Goal: Navigation & Orientation: Find specific page/section

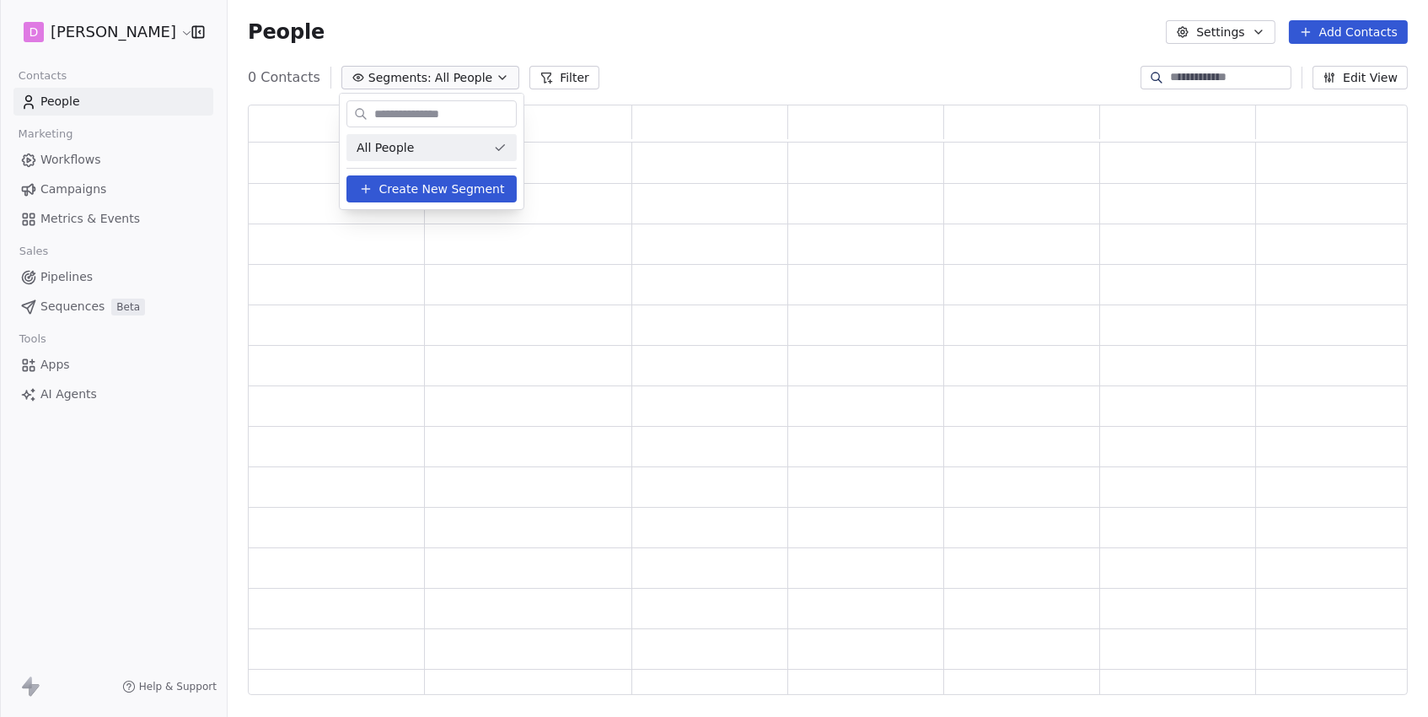
scroll to position [591, 1159]
click at [438, 46] on html "D [PERSON_NAME] Contacts People Marketing Workflows Campaigns Metrics & Events …" at bounding box center [714, 358] width 1428 height 717
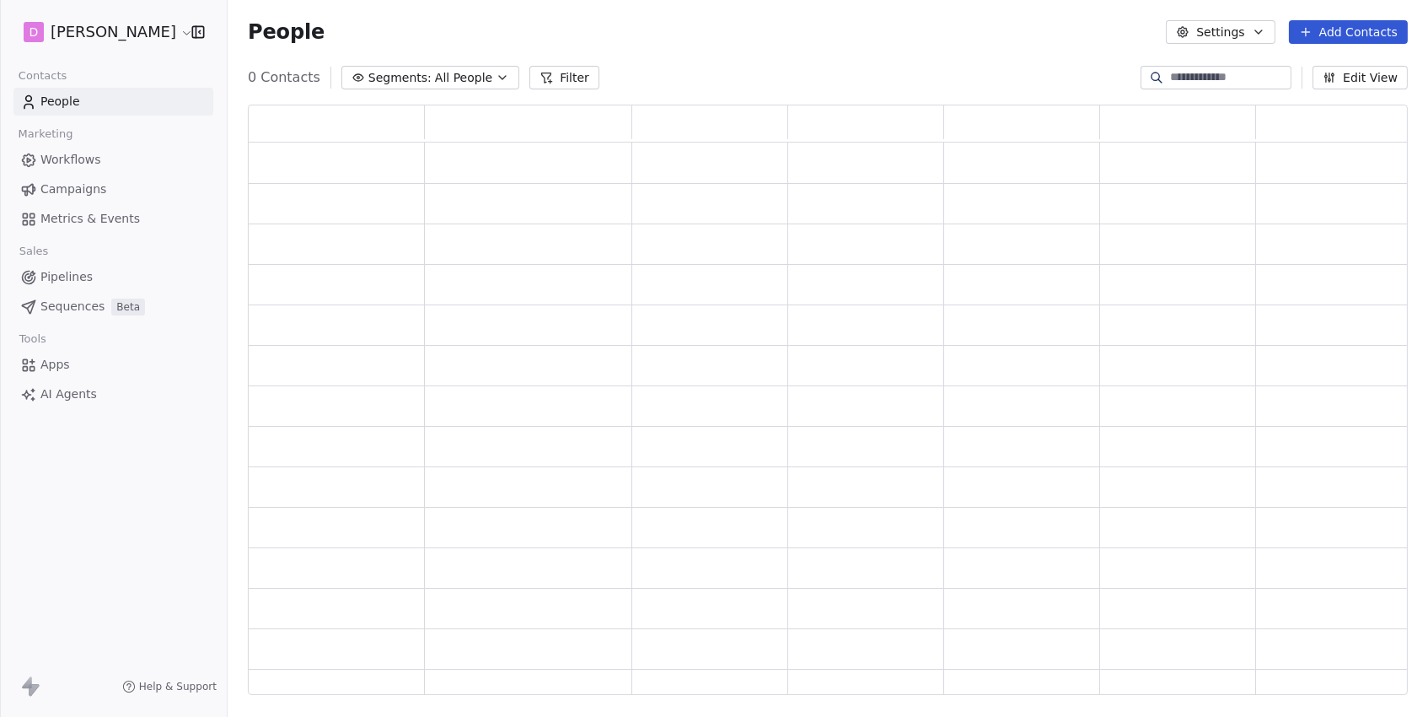
click at [448, 74] on span "All People" at bounding box center [463, 78] width 57 height 18
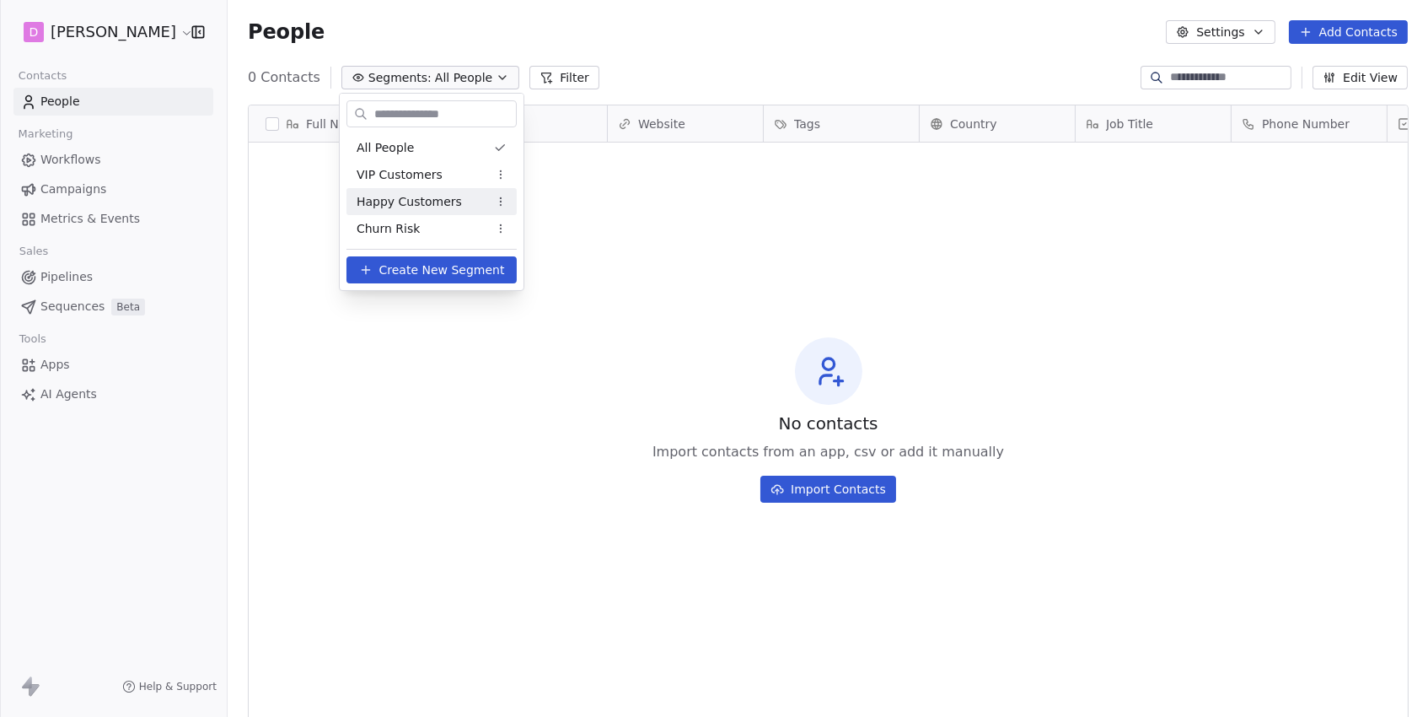
scroll to position [631, 1200]
click at [401, 41] on html "D [PERSON_NAME] Contacts People Marketing Workflows Campaigns Metrics & Events …" at bounding box center [714, 358] width 1428 height 717
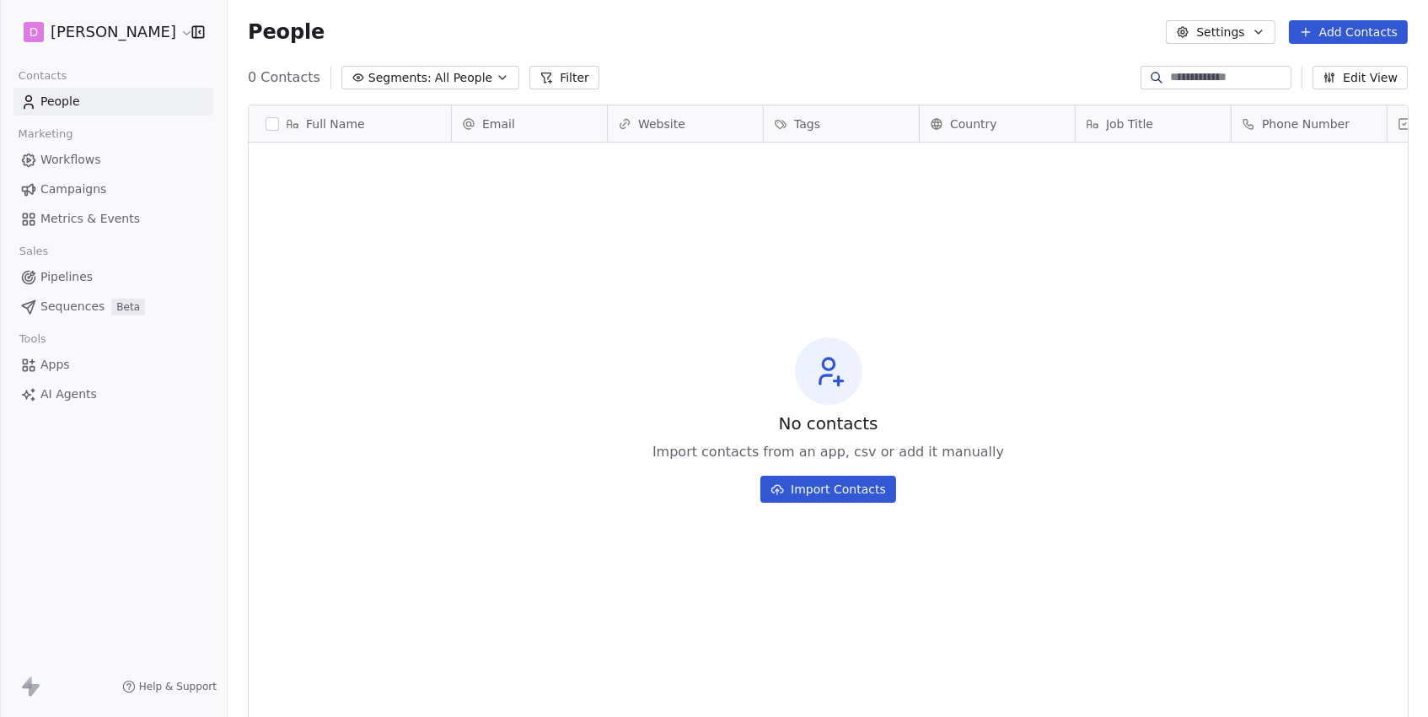
click at [379, 86] on button "Segments: All People" at bounding box center [430, 78] width 178 height 24
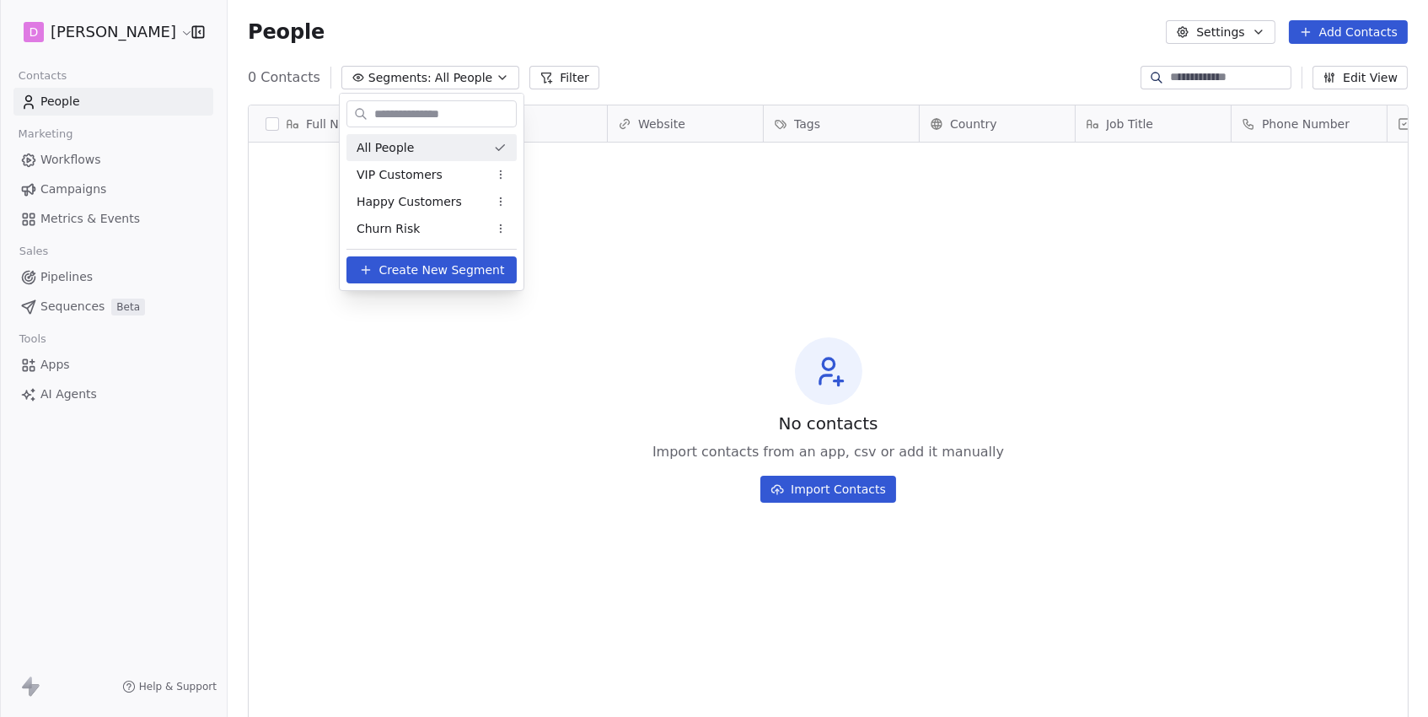
click at [113, 40] on html "D [PERSON_NAME] Contacts People Marketing Workflows Campaigns Metrics & Events …" at bounding box center [714, 358] width 1428 height 717
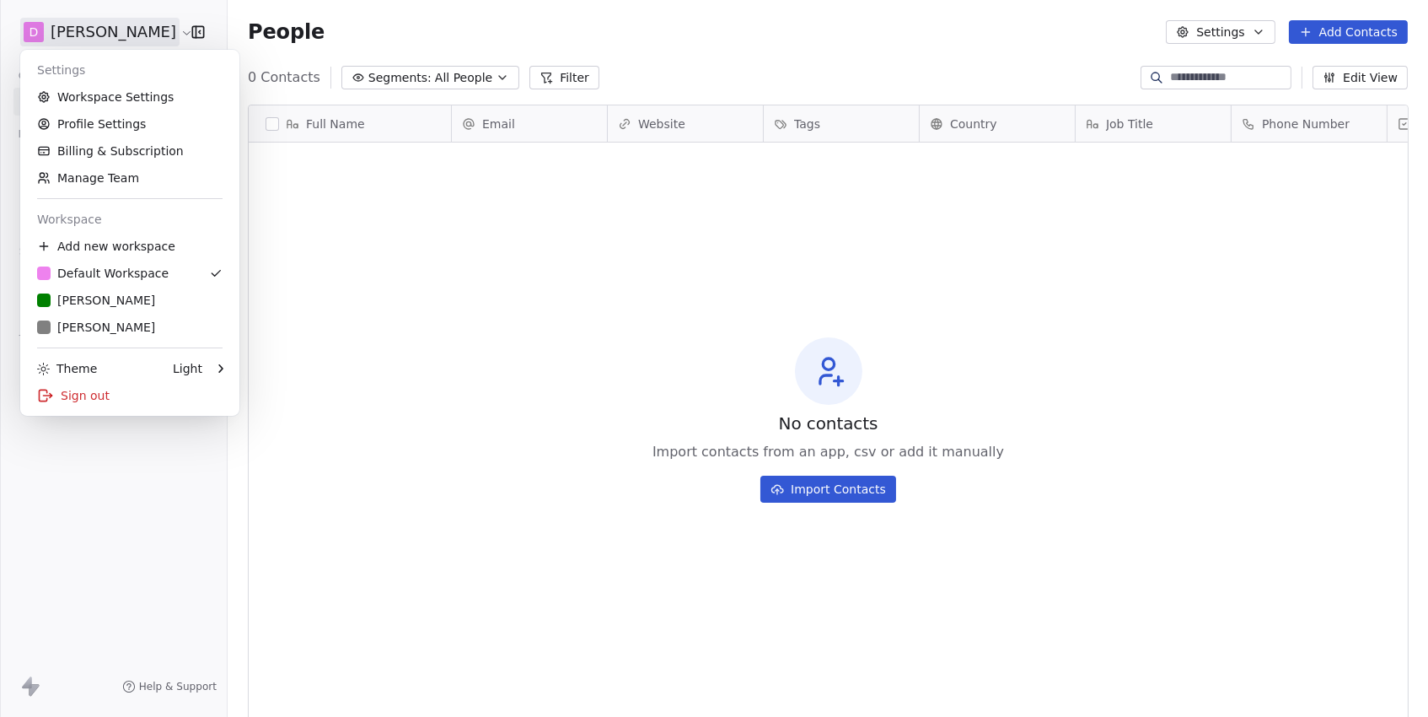
click at [113, 35] on html "D [PERSON_NAME] Contacts People Marketing Workflows Campaigns Metrics & Events …" at bounding box center [714, 358] width 1428 height 717
click at [108, 325] on div "R [PERSON_NAME]" at bounding box center [129, 327] width 185 height 17
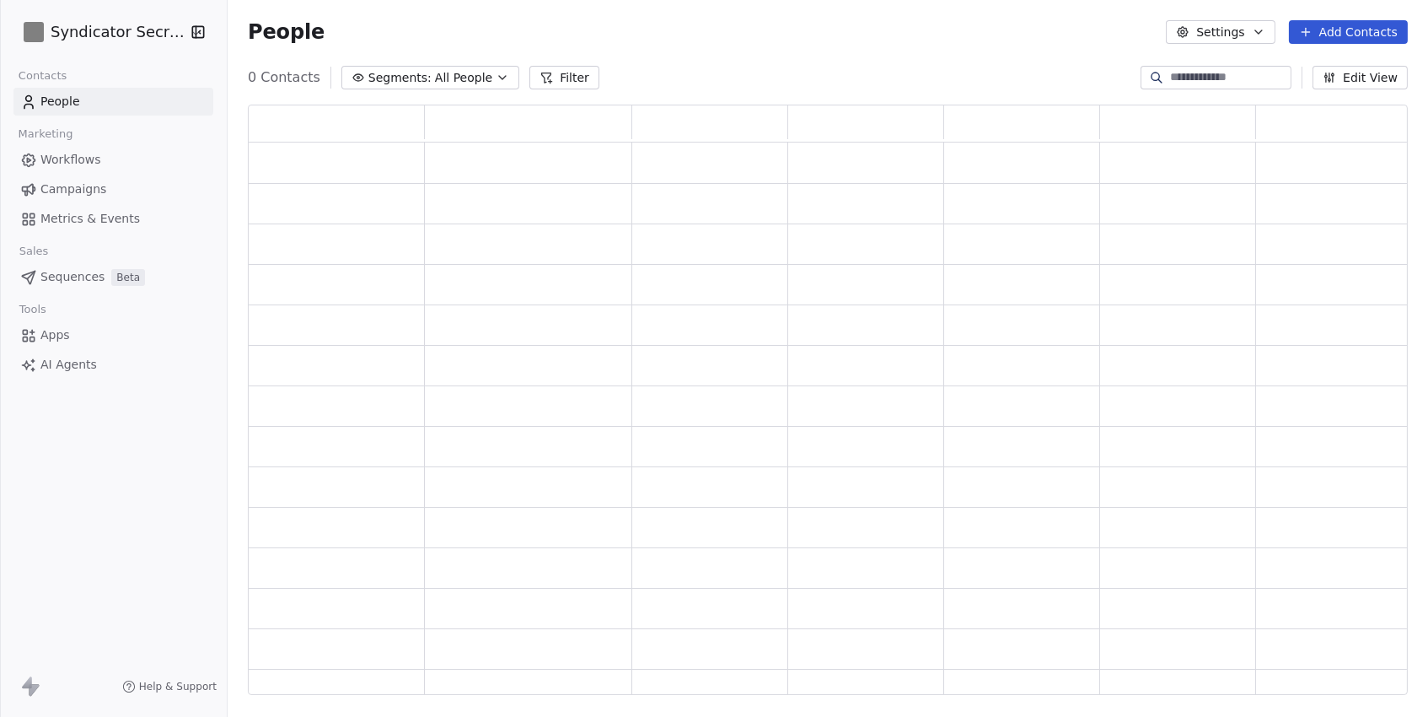
scroll to position [591, 1159]
click at [448, 77] on span "All People" at bounding box center [475, 78] width 57 height 18
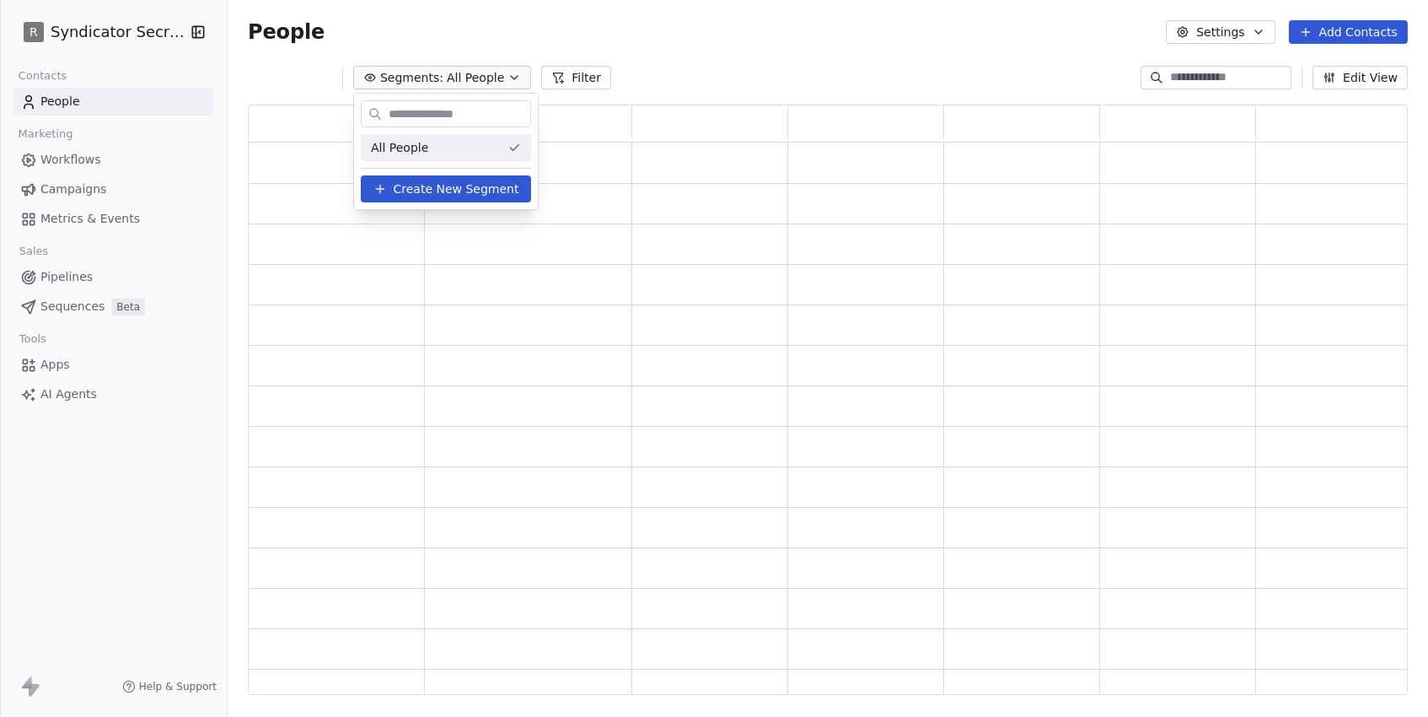
click at [495, 18] on html "R Syndicator Secrets Contacts People Marketing Workflows Campaigns Metrics & Ev…" at bounding box center [714, 358] width 1428 height 717
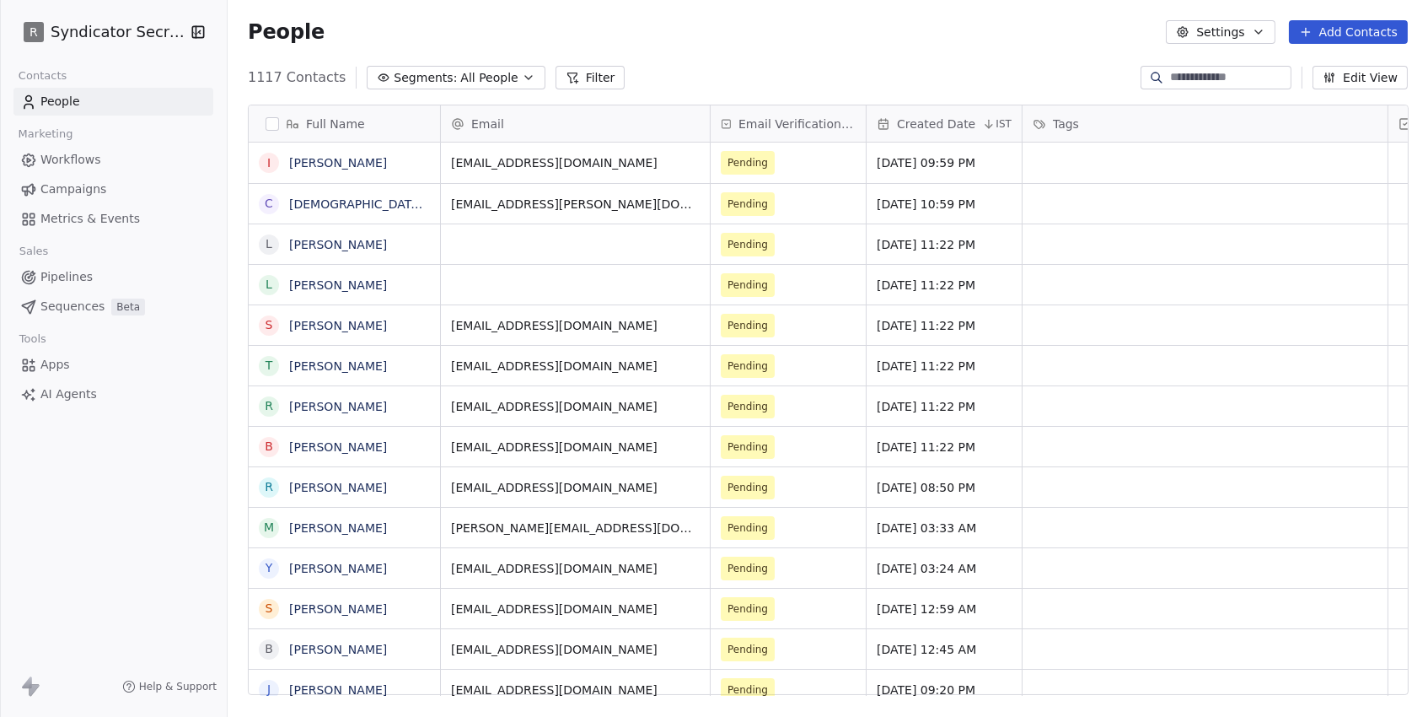
scroll to position [631, 1200]
click at [482, 83] on span "All People" at bounding box center [488, 78] width 57 height 18
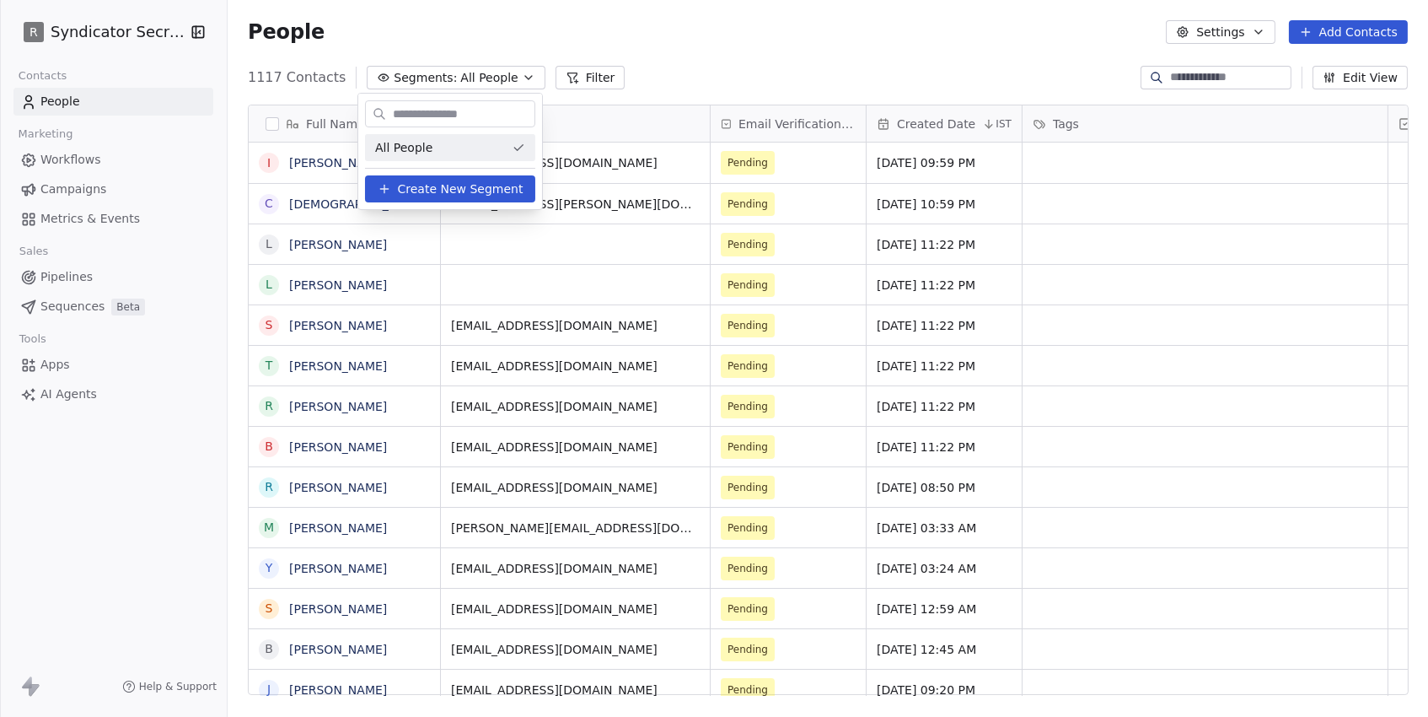
click at [452, 21] on html "R Syndicator Secrets Contacts People Marketing Workflows Campaigns Metrics & Ev…" at bounding box center [714, 358] width 1428 height 717
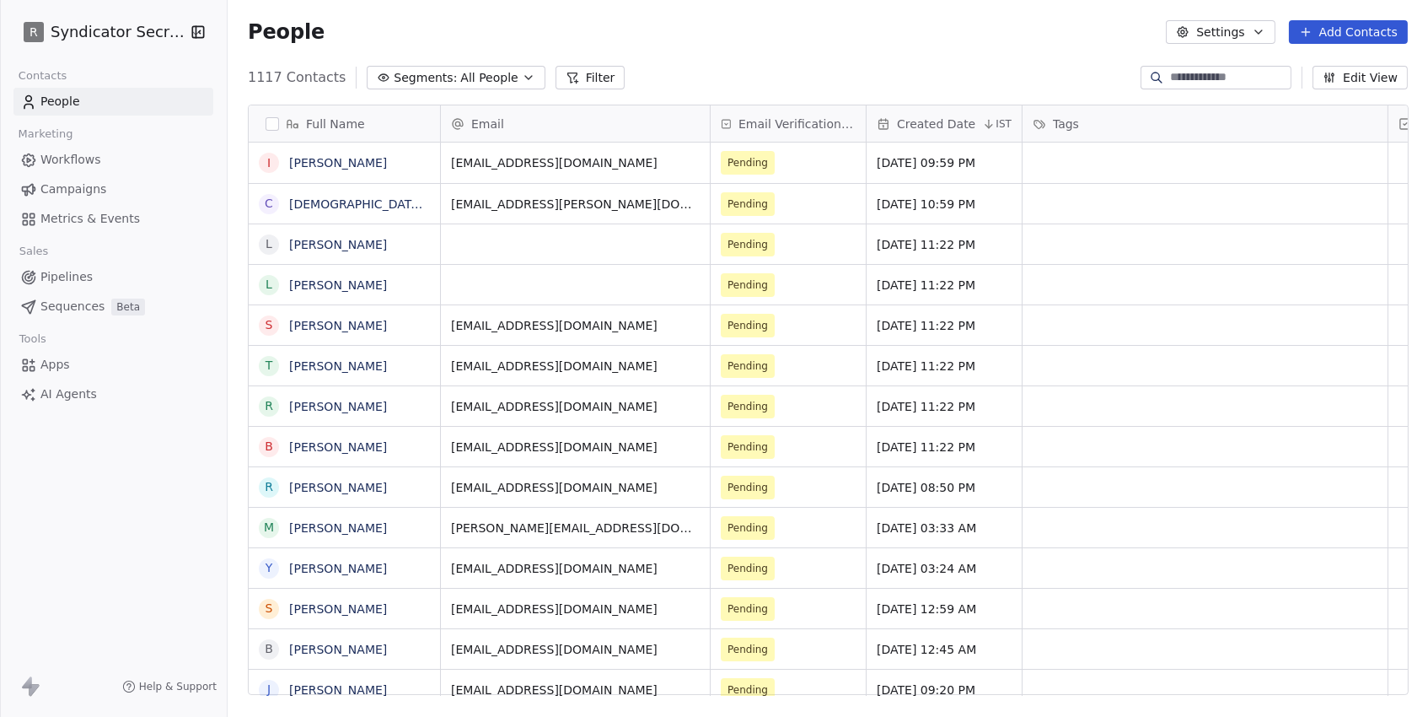
click at [497, 81] on span "All People" at bounding box center [488, 78] width 57 height 18
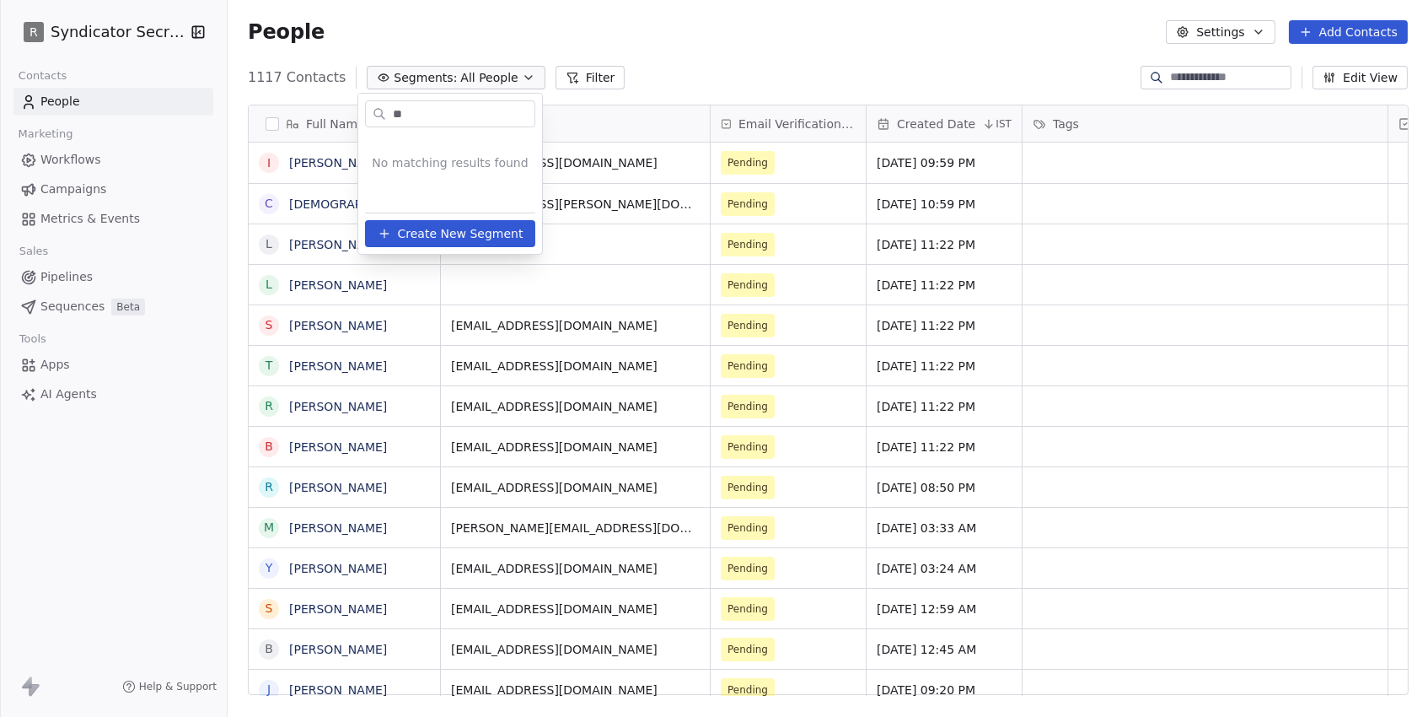
type input "*"
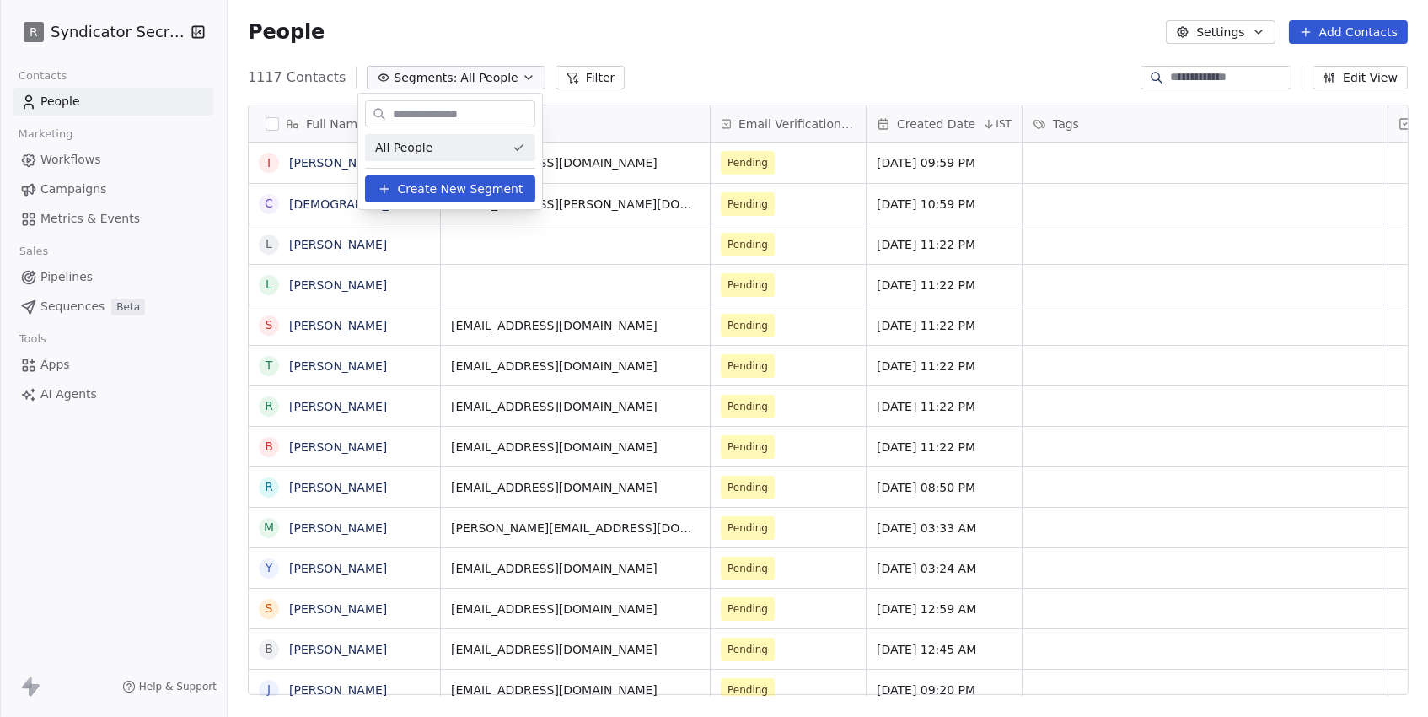
click at [132, 29] on html "R Syndicator Secrets Contacts People Marketing Workflows Campaigns Metrics & Ev…" at bounding box center [714, 358] width 1428 height 717
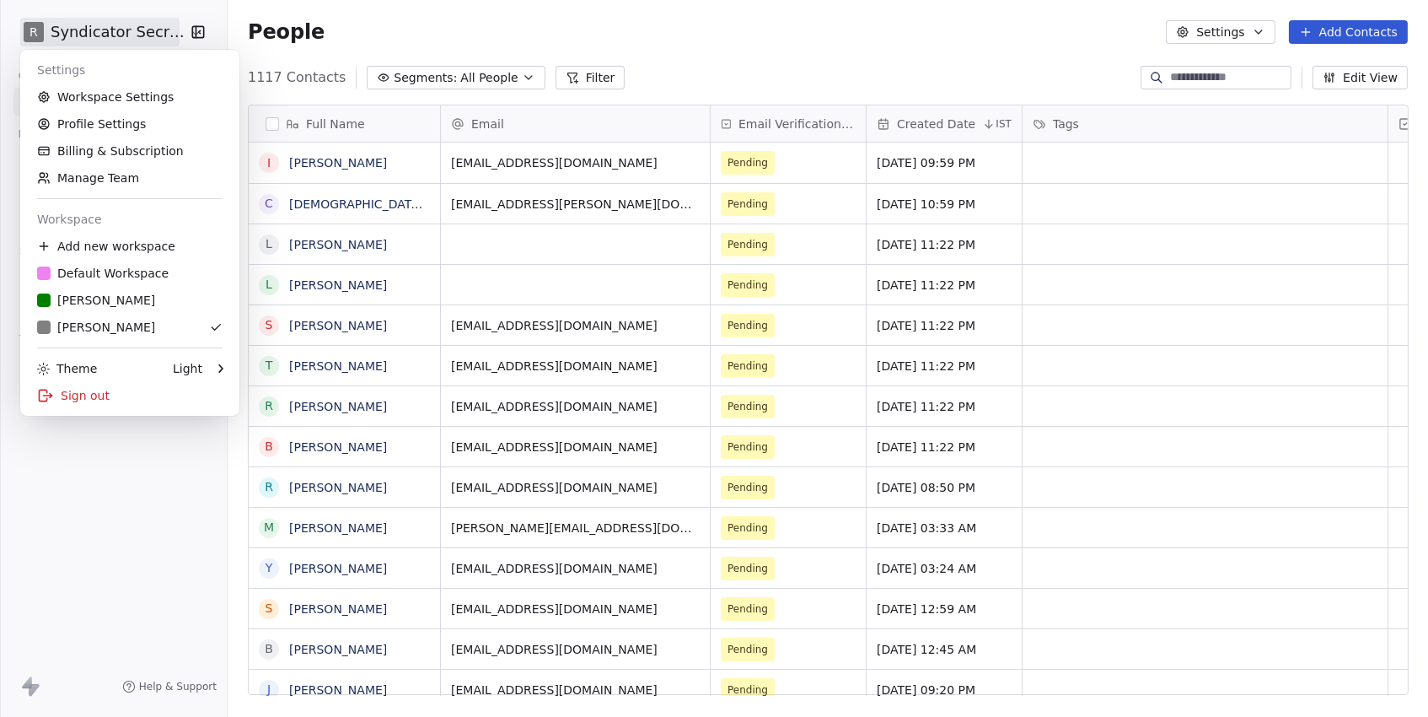
click at [148, 38] on html "R Syndicator Secrets Contacts People Marketing Workflows Campaigns Metrics & Ev…" at bounding box center [714, 358] width 1428 height 717
click at [94, 297] on div "R [PERSON_NAME]" at bounding box center [96, 300] width 118 height 17
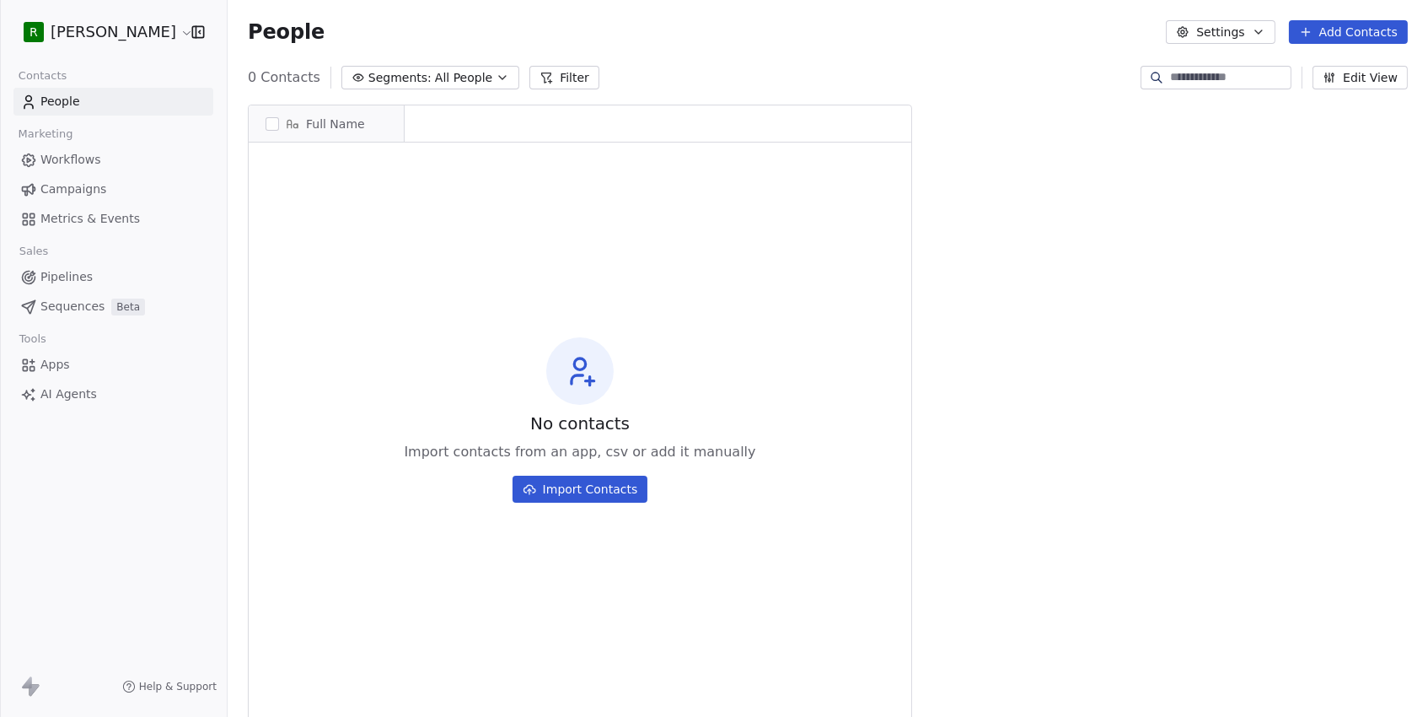
scroll to position [1, 1]
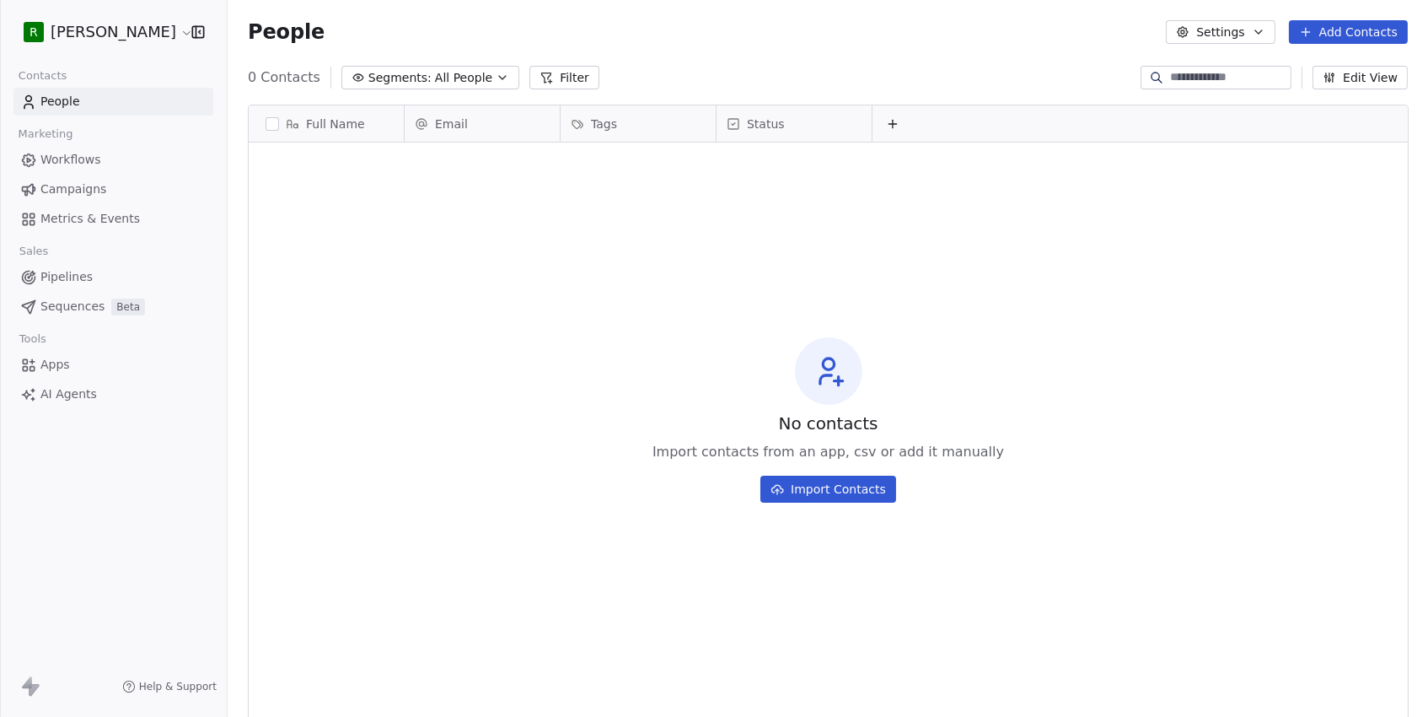
click at [452, 83] on span "All People" at bounding box center [463, 78] width 57 height 18
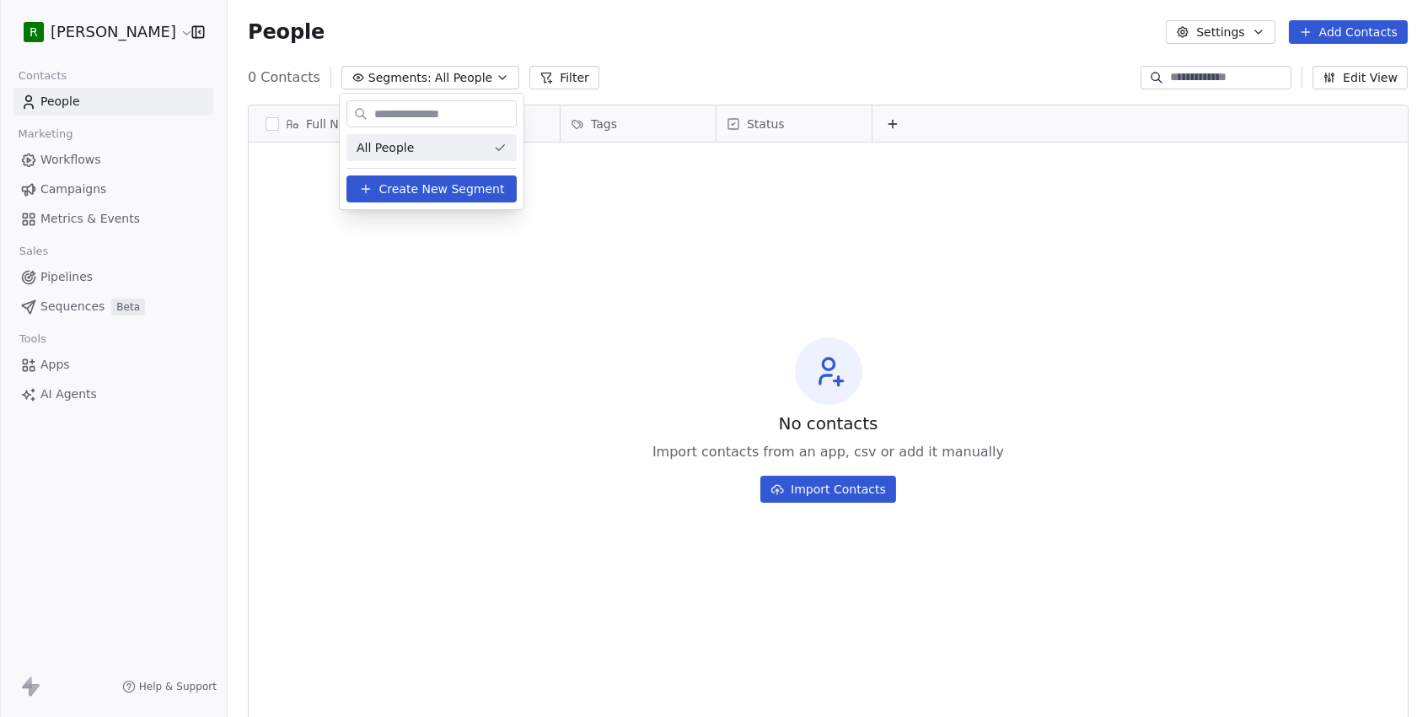
click at [68, 32] on html "R [PERSON_NAME] Contacts People Marketing Workflows Campaigns Metrics & Events …" at bounding box center [714, 358] width 1428 height 717
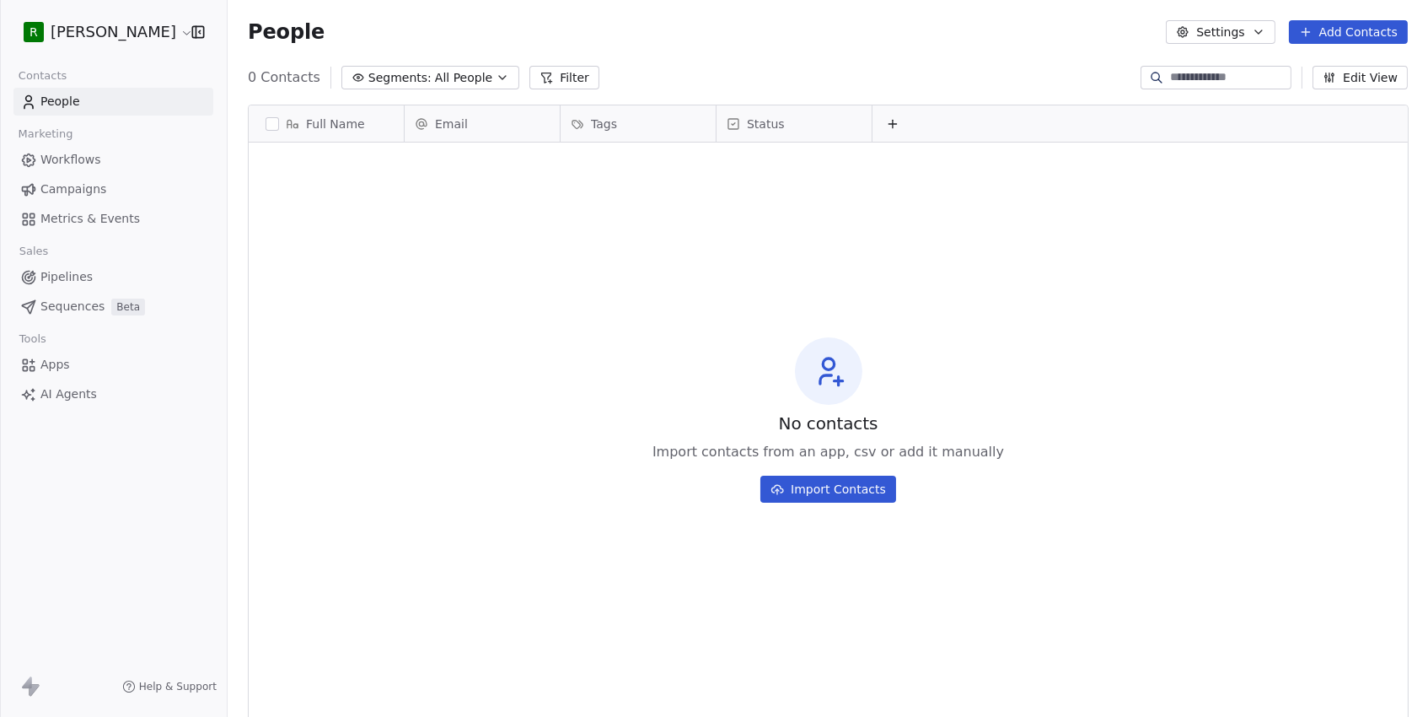
click at [124, 33] on html "R [PERSON_NAME] Contacts People Marketing Workflows Campaigns Metrics & Events …" at bounding box center [714, 358] width 1428 height 717
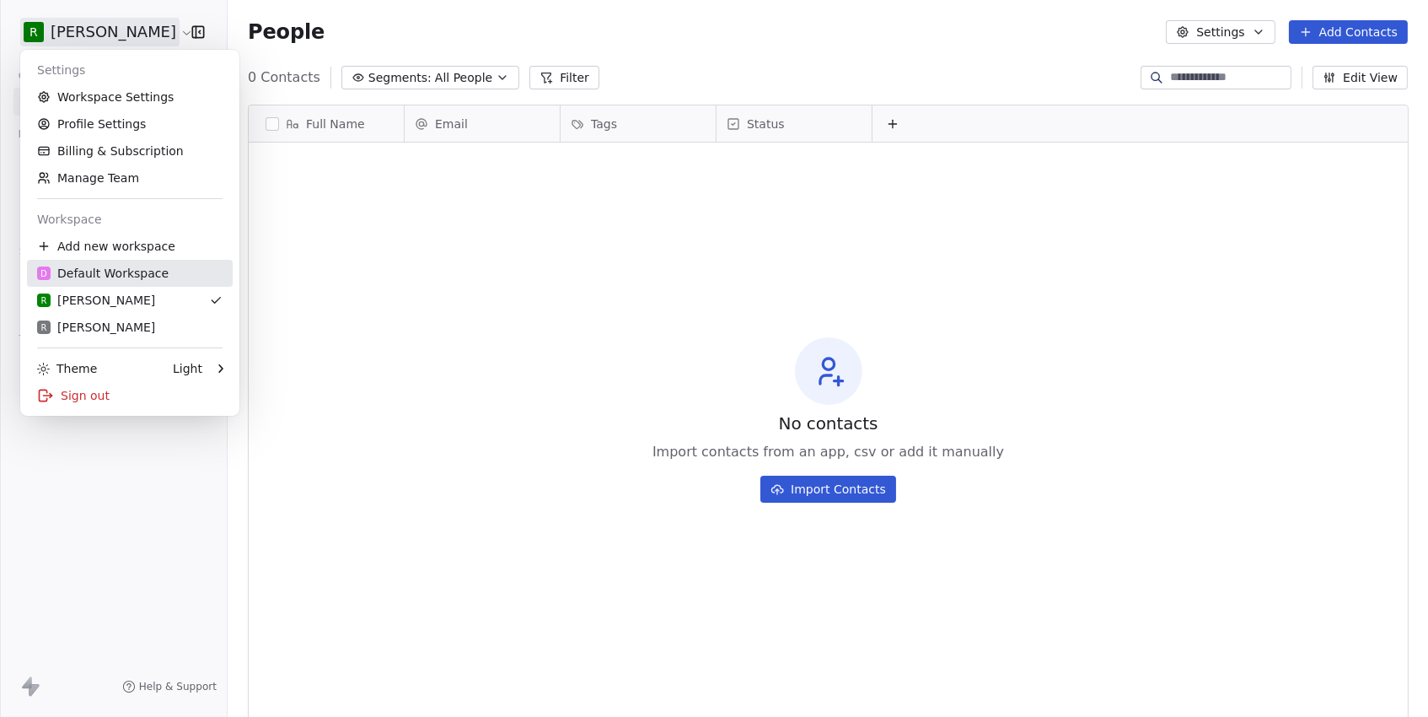
click at [75, 279] on div "D Default Workspace" at bounding box center [103, 273] width 132 height 17
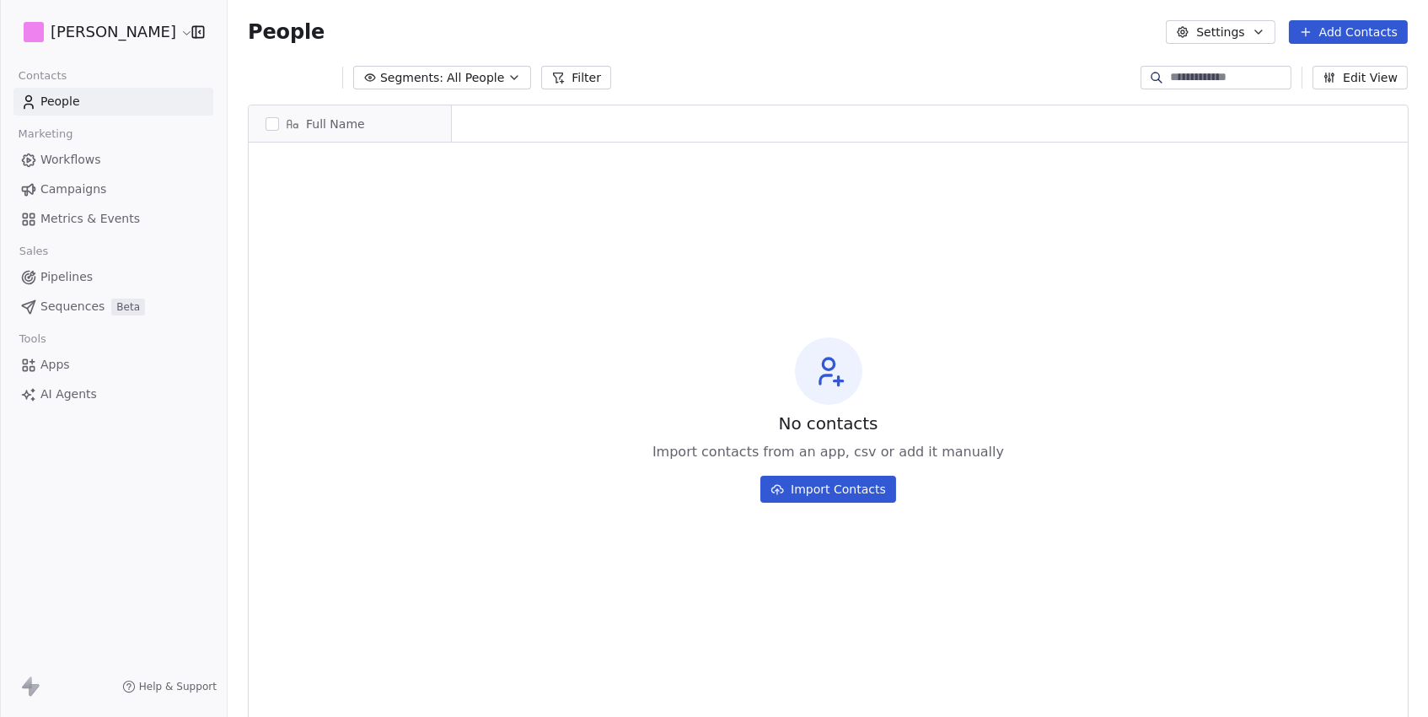
scroll to position [631, 1200]
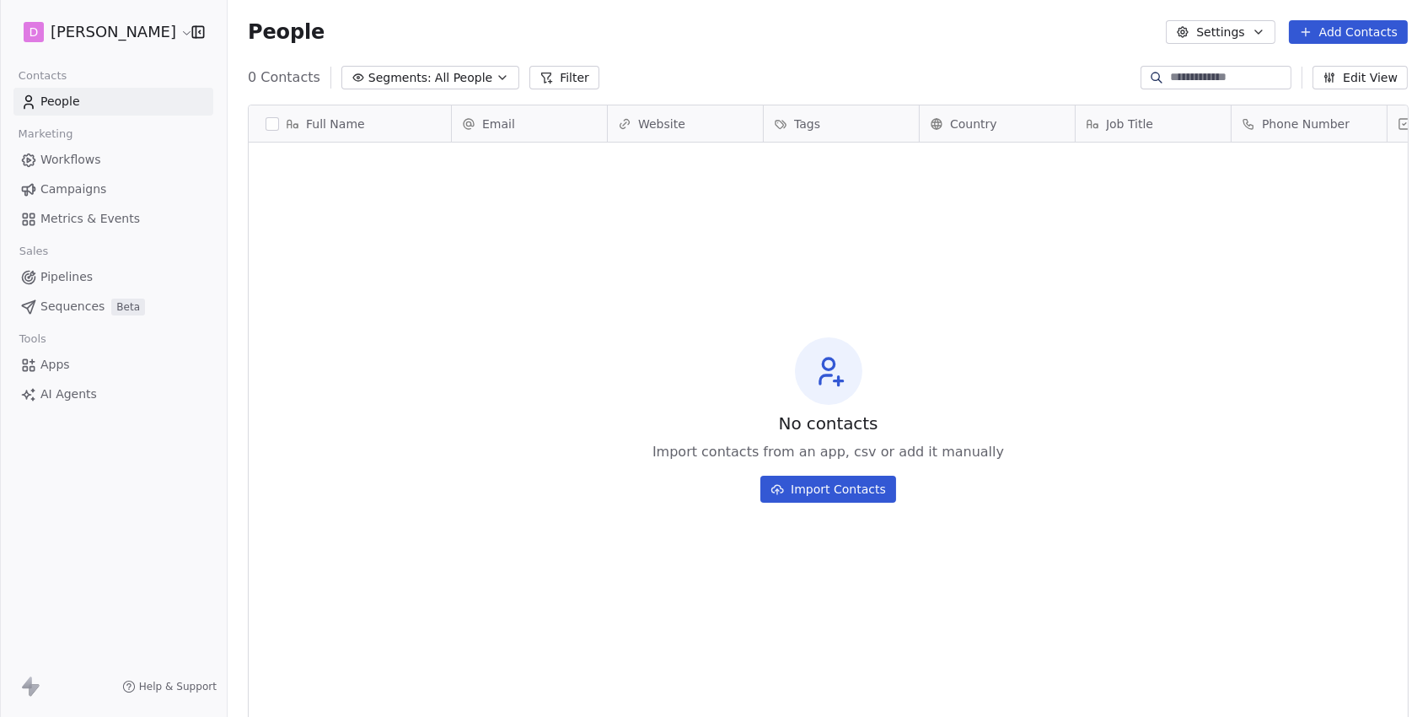
click at [476, 77] on span "All People" at bounding box center [463, 78] width 57 height 18
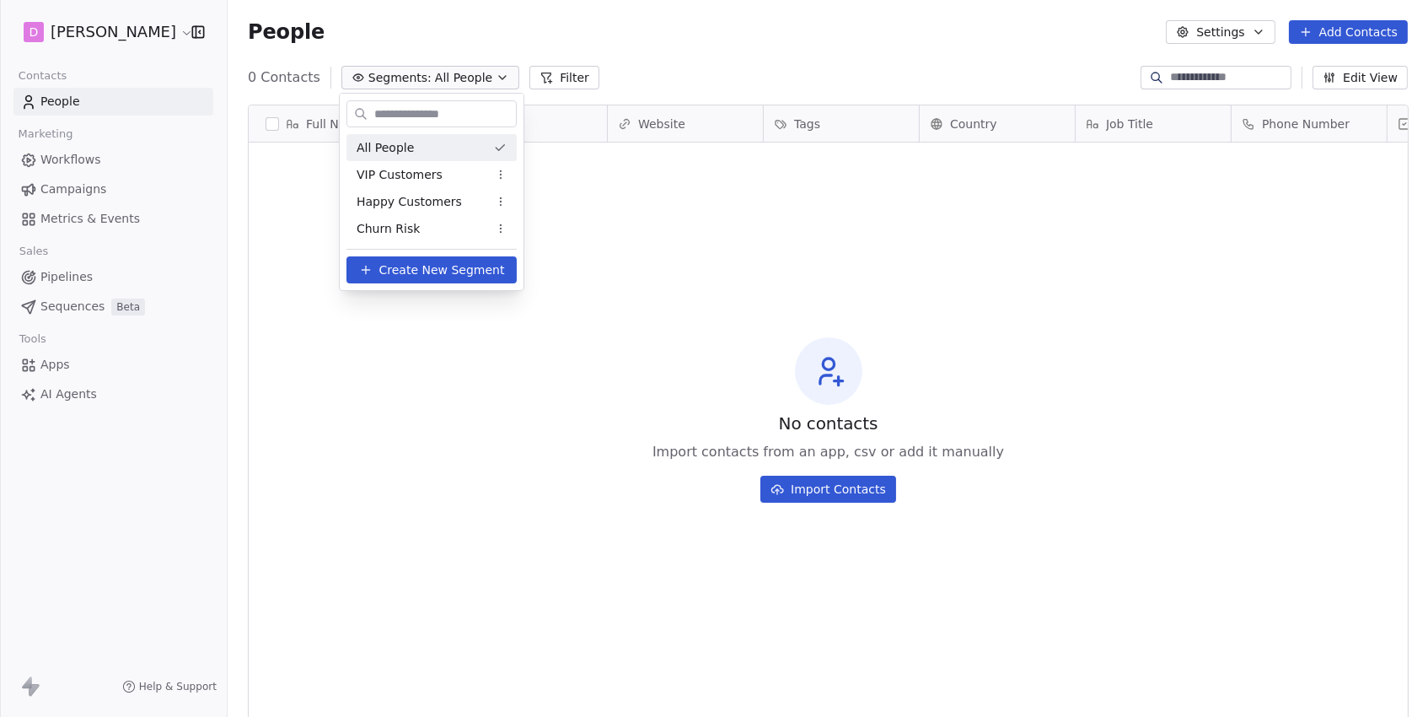
click at [119, 38] on html "D [PERSON_NAME] Contacts People Marketing Workflows Campaigns Metrics & Events …" at bounding box center [714, 358] width 1428 height 717
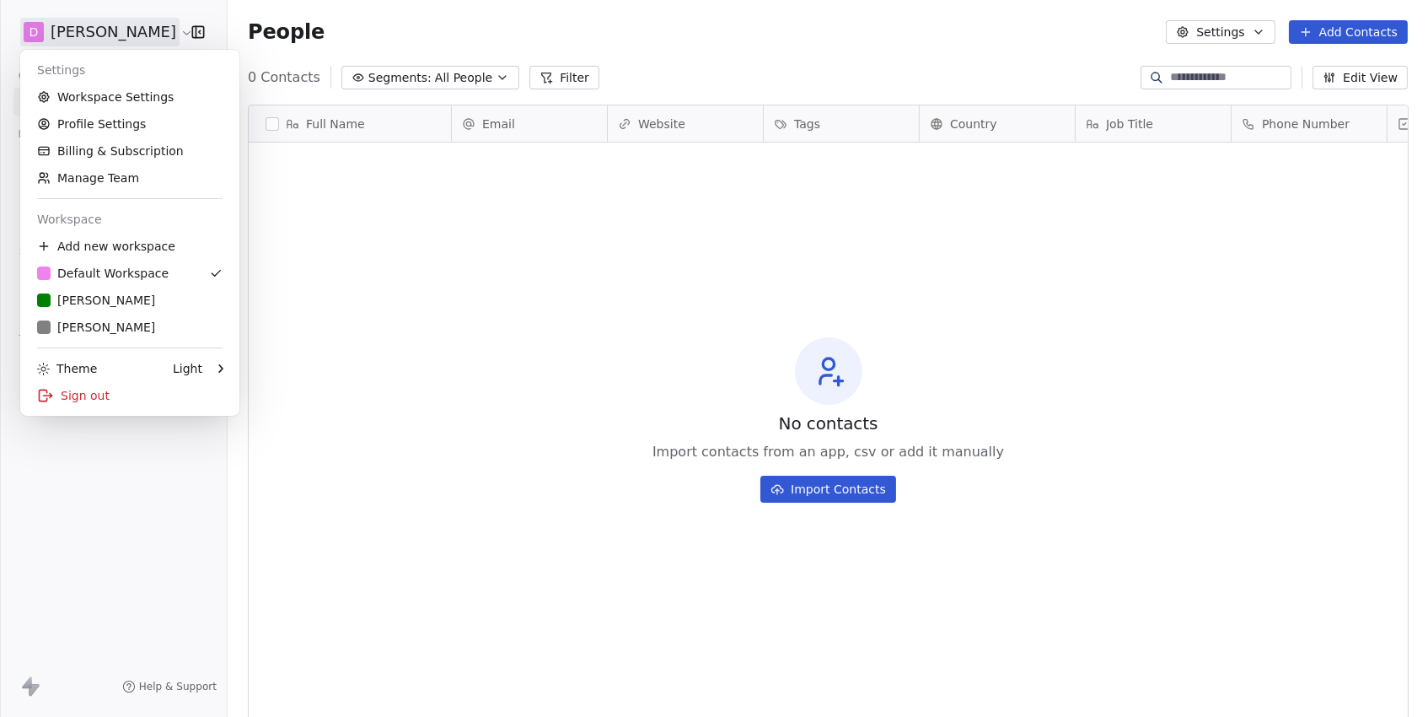
click at [119, 38] on html "D [PERSON_NAME] Contacts People Marketing Workflows Campaigns Metrics & Events …" at bounding box center [714, 358] width 1428 height 717
click at [105, 308] on div "R [PERSON_NAME]" at bounding box center [129, 300] width 185 height 17
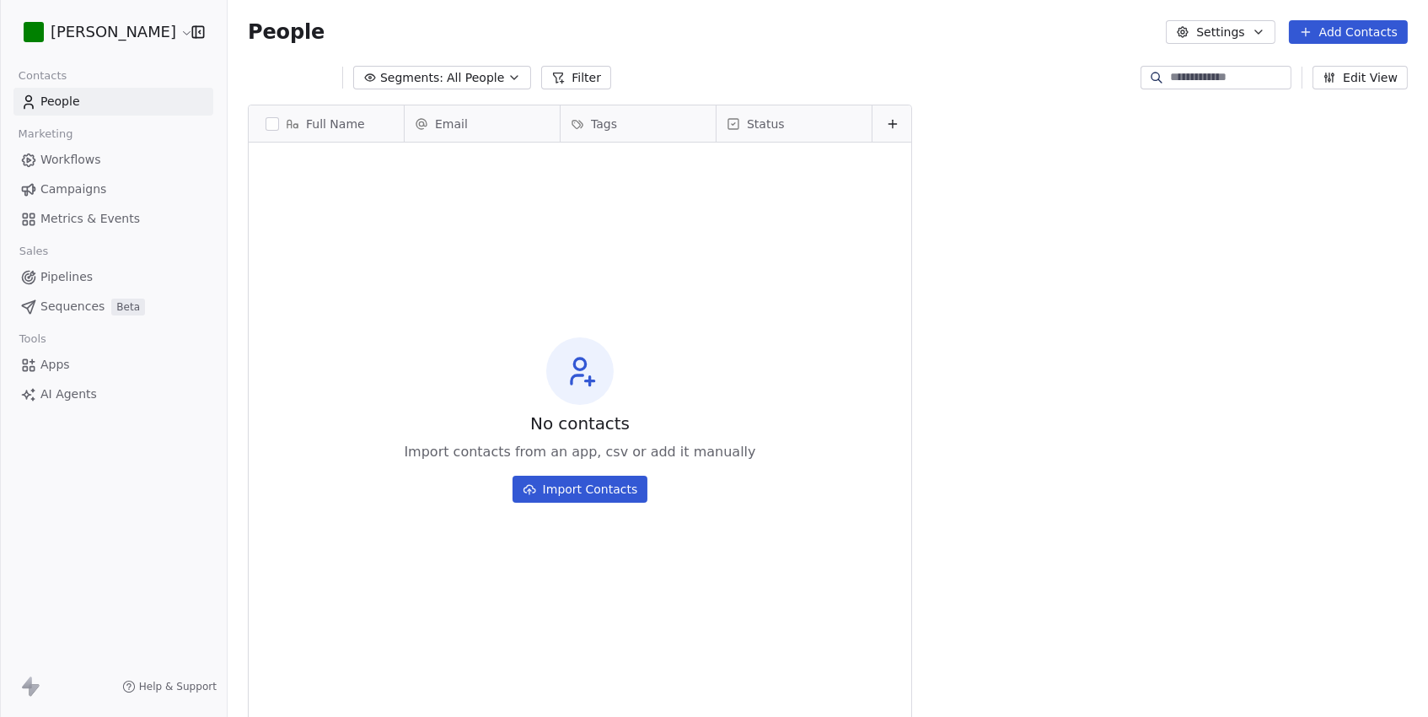
scroll to position [631, 1200]
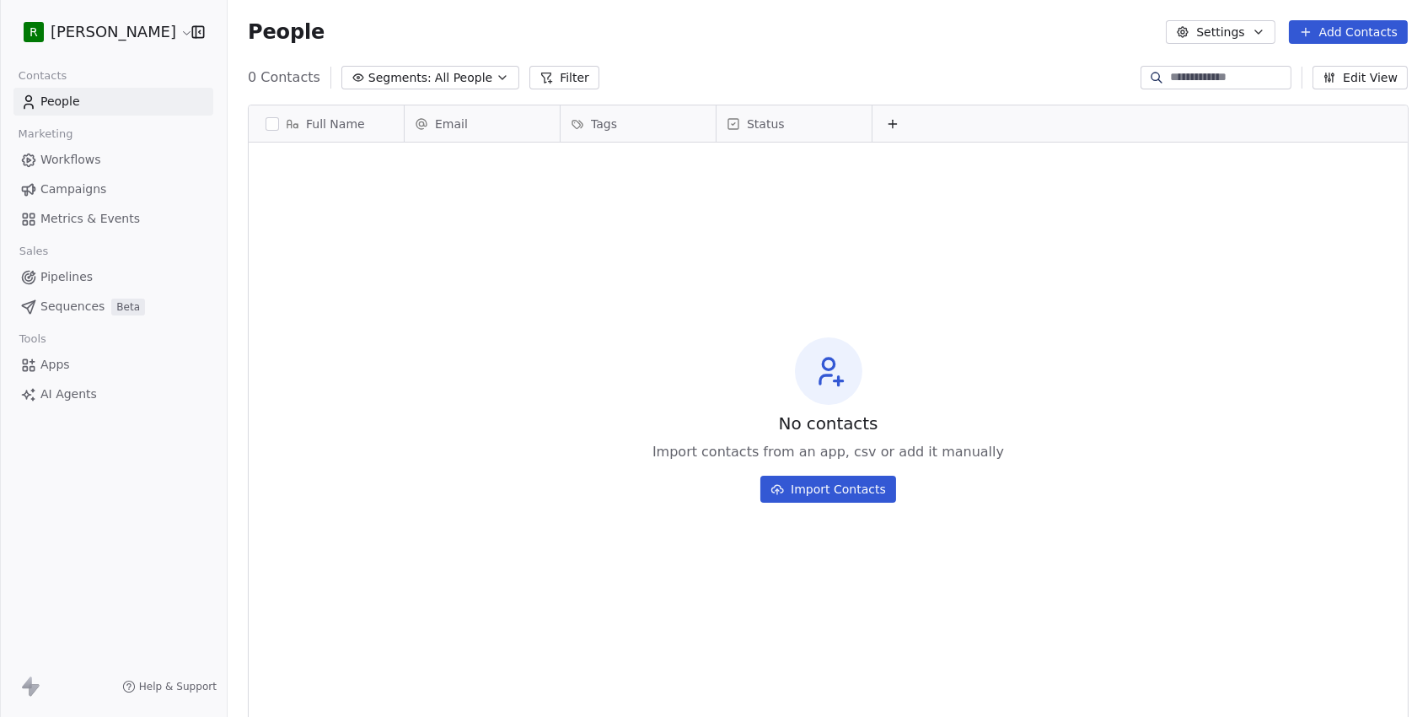
click at [38, 192] on link "Campaigns" at bounding box center [113, 189] width 200 height 28
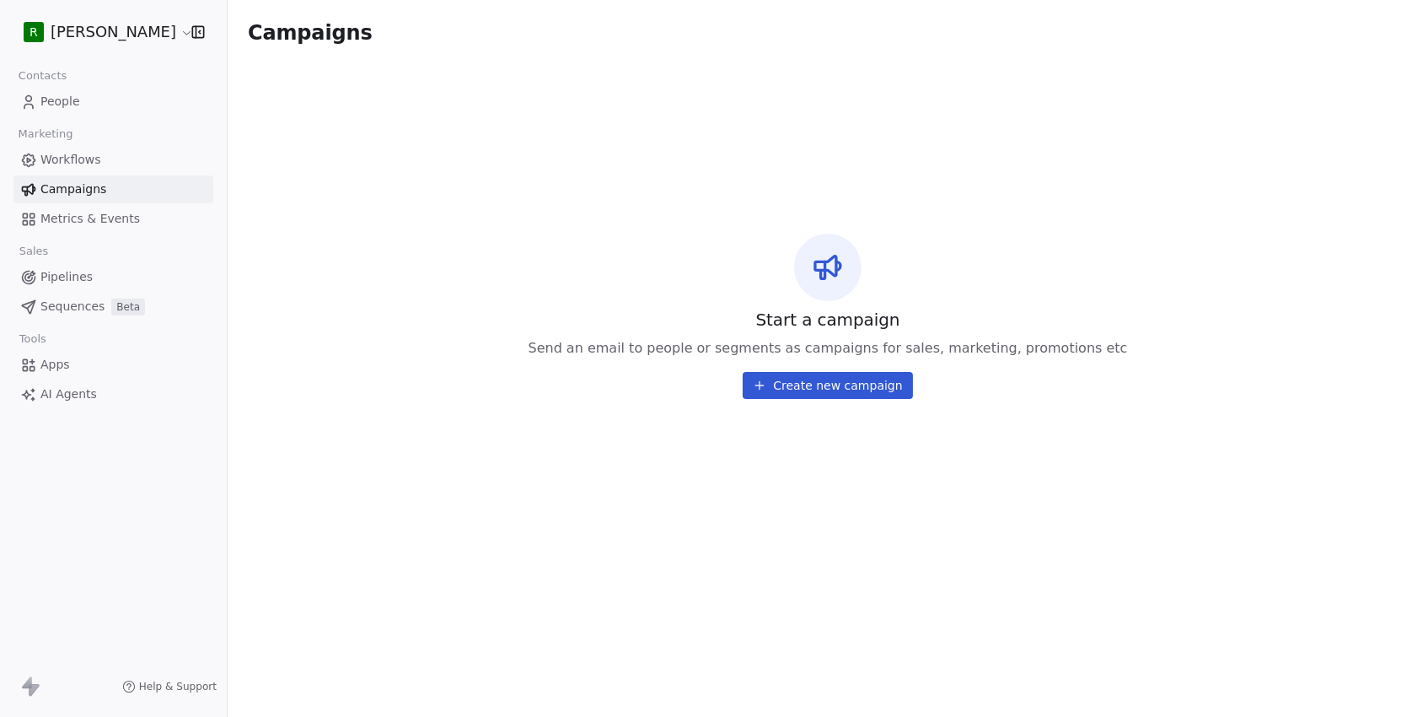
click at [83, 29] on html "R [PERSON_NAME] Contacts People Marketing Workflows Campaigns Metrics & Events …" at bounding box center [714, 358] width 1428 height 717
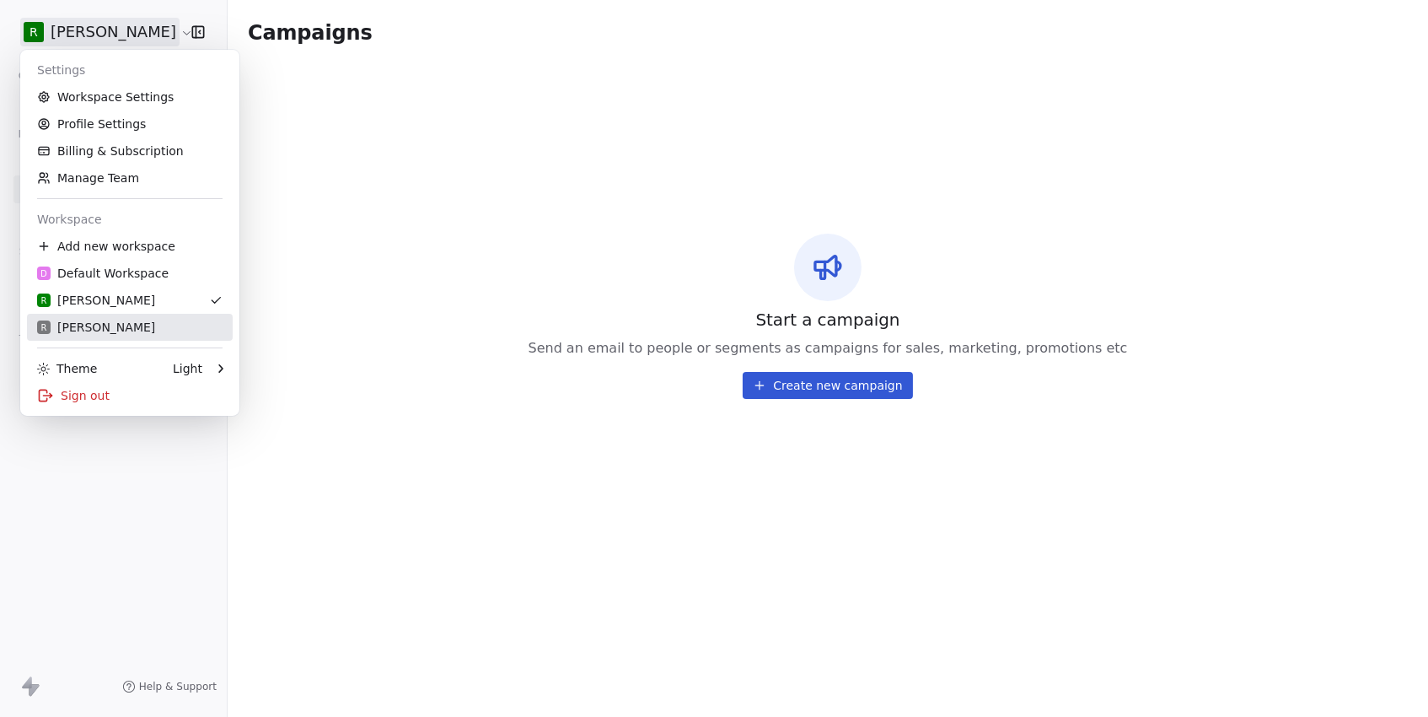
click at [76, 318] on link "R [PERSON_NAME]" at bounding box center [130, 327] width 206 height 27
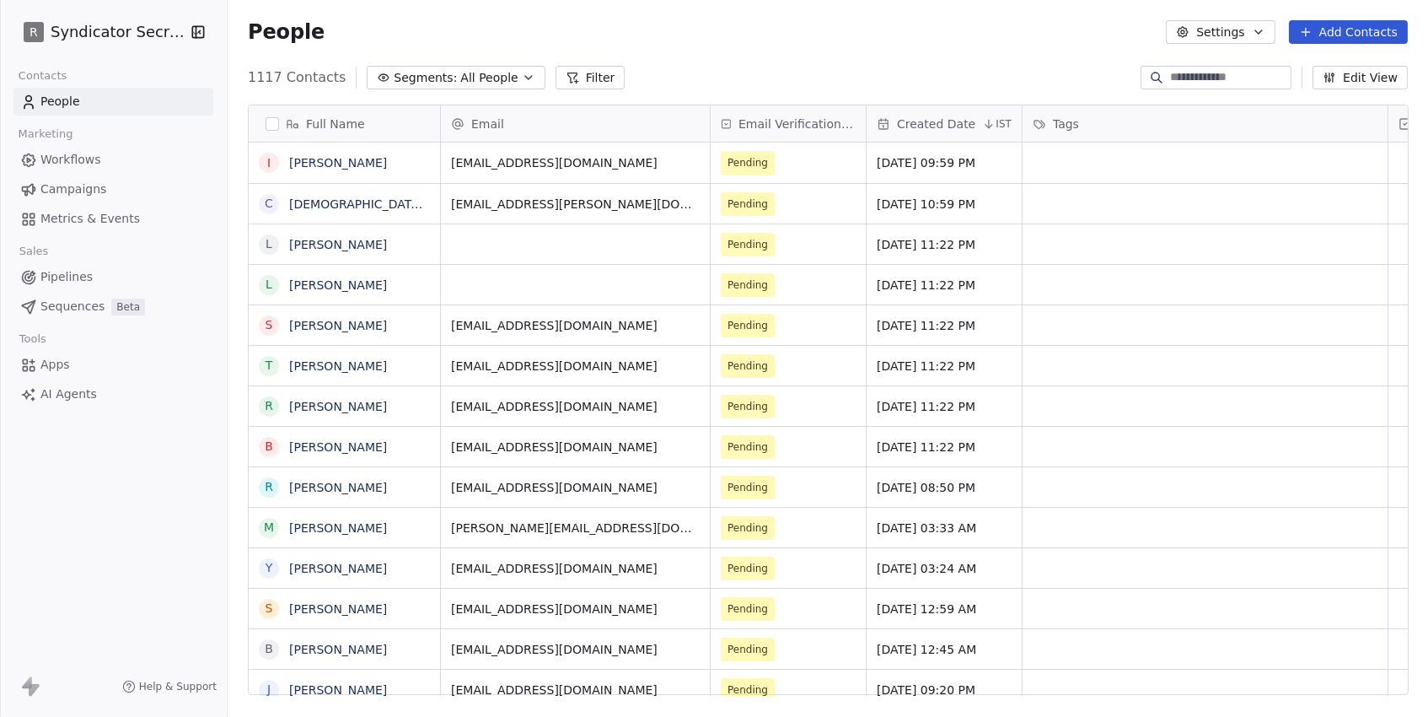
scroll to position [631, 1200]
click at [76, 189] on span "Campaigns" at bounding box center [73, 189] width 66 height 18
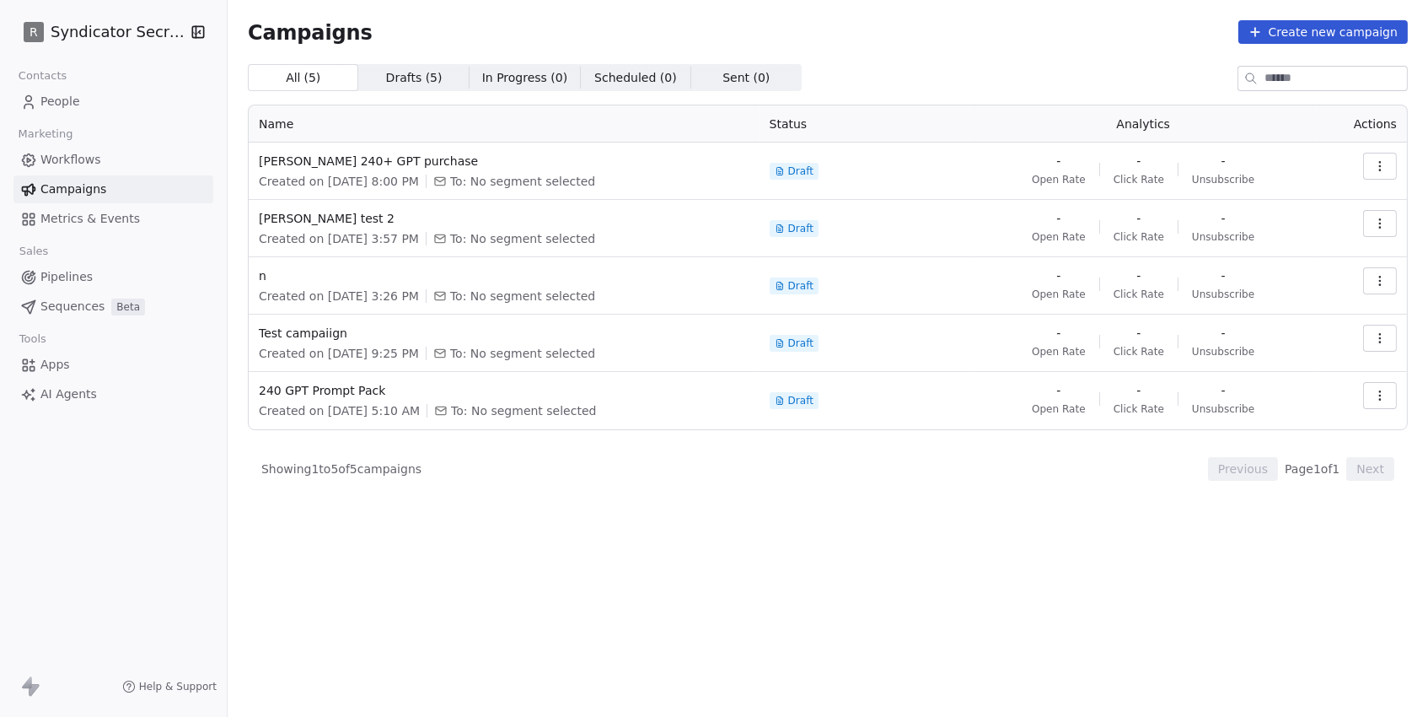
click at [48, 104] on span "People" at bounding box center [60, 102] width 40 height 18
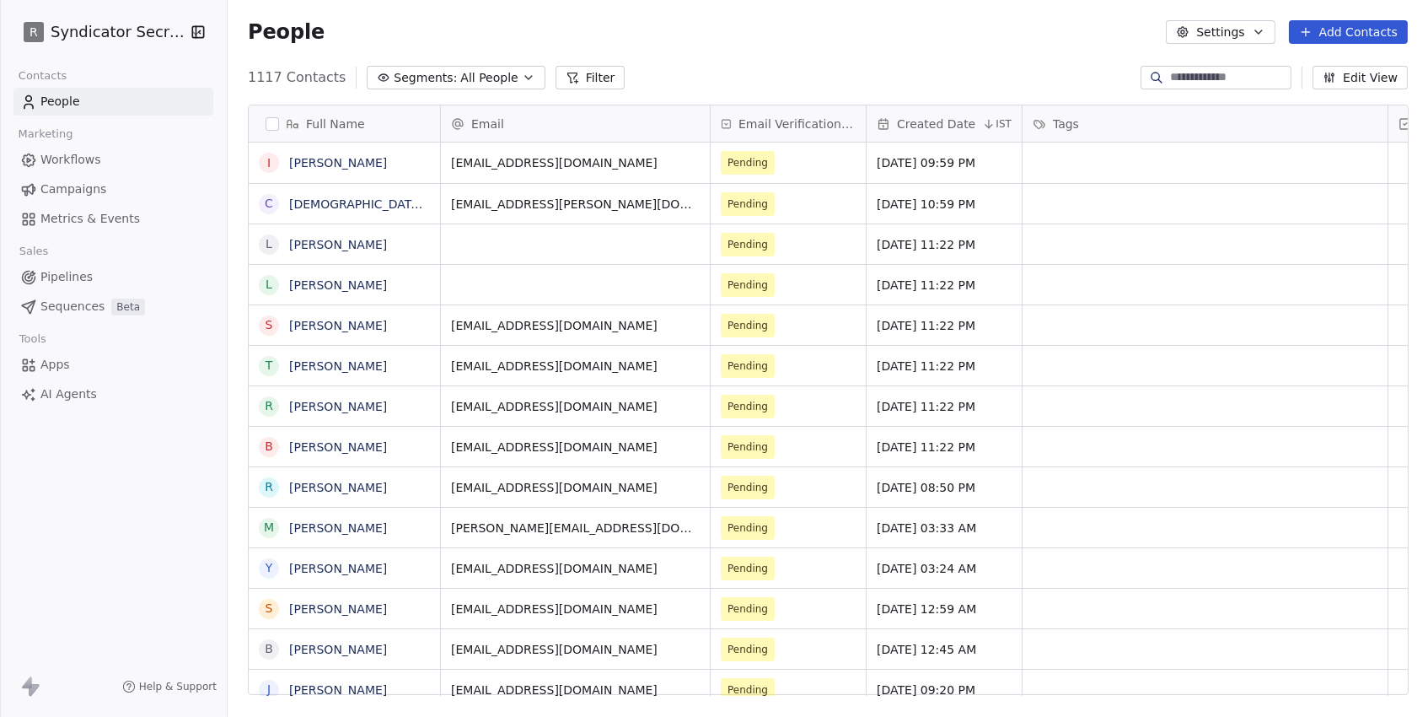
scroll to position [631, 1200]
click at [433, 83] on span "Segments:" at bounding box center [425, 78] width 63 height 18
